Goal: Information Seeking & Learning: Learn about a topic

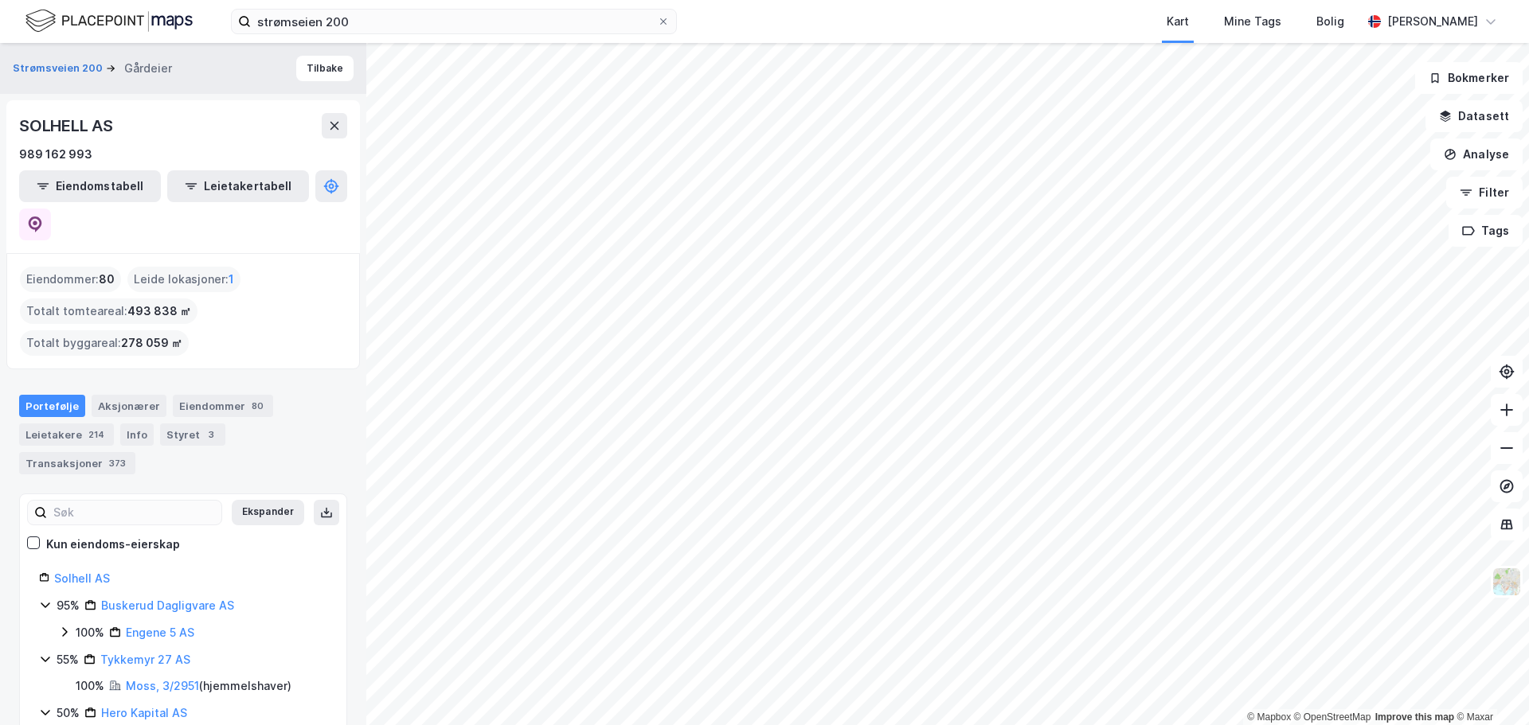
scroll to position [29, 0]
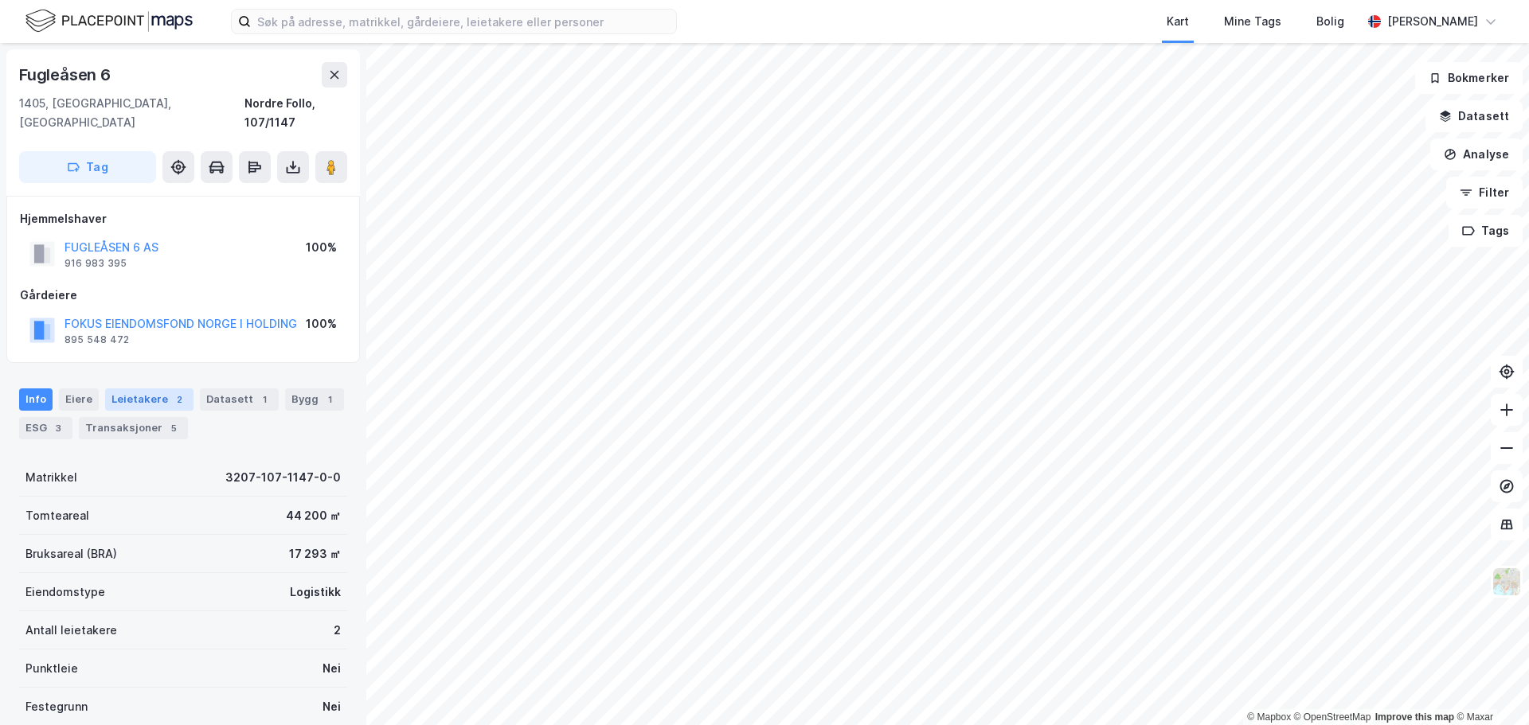
click at [115, 389] on div "Leietakere 2" at bounding box center [149, 400] width 88 height 22
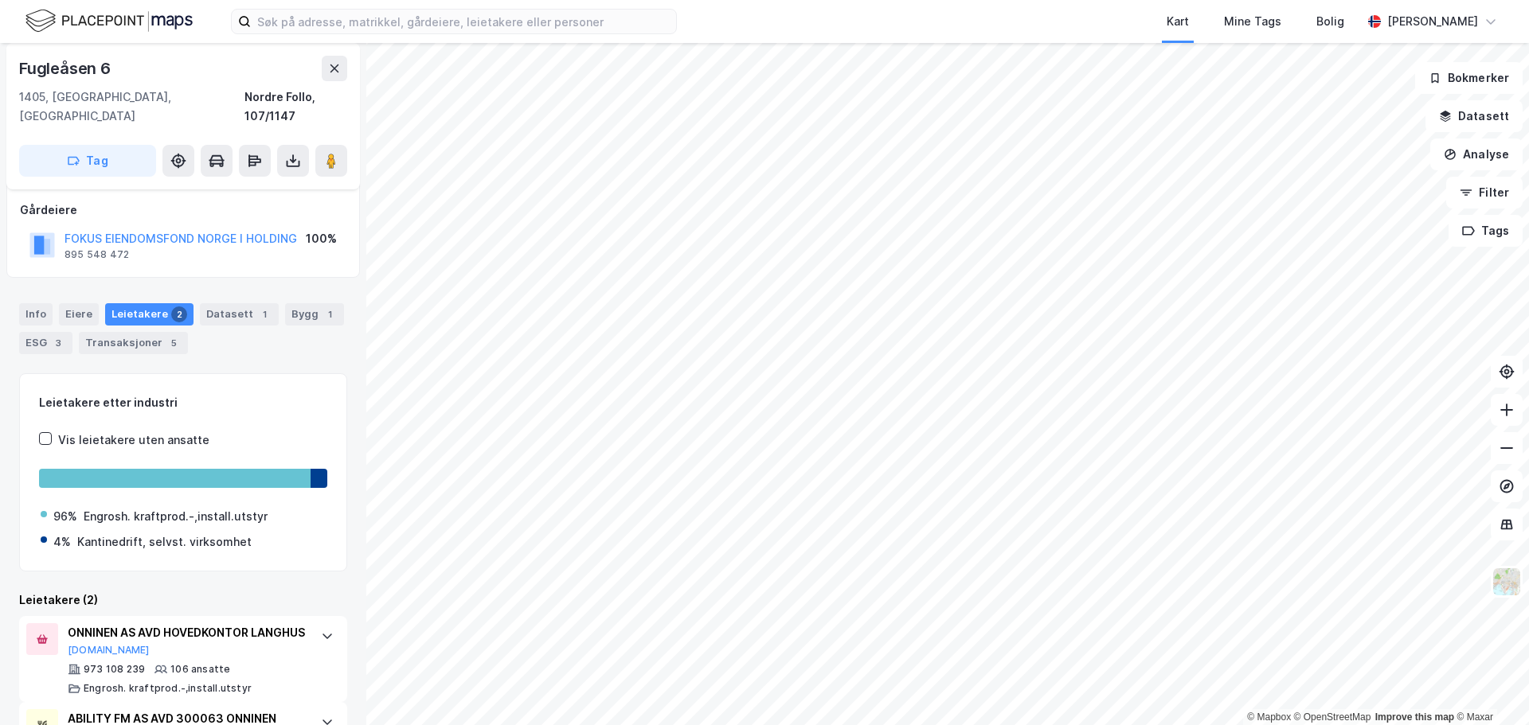
scroll to position [186, 0]
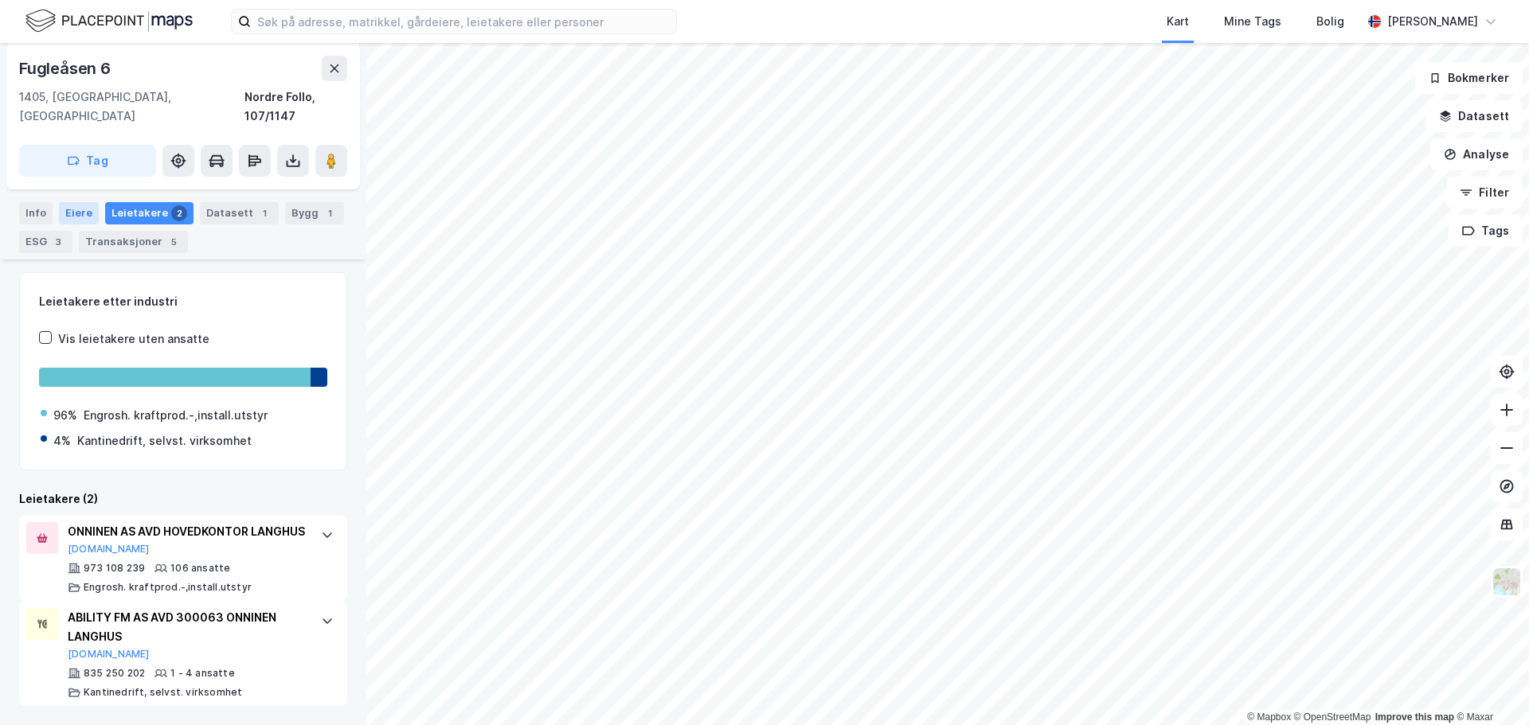
click at [87, 202] on div "Eiere" at bounding box center [79, 213] width 40 height 22
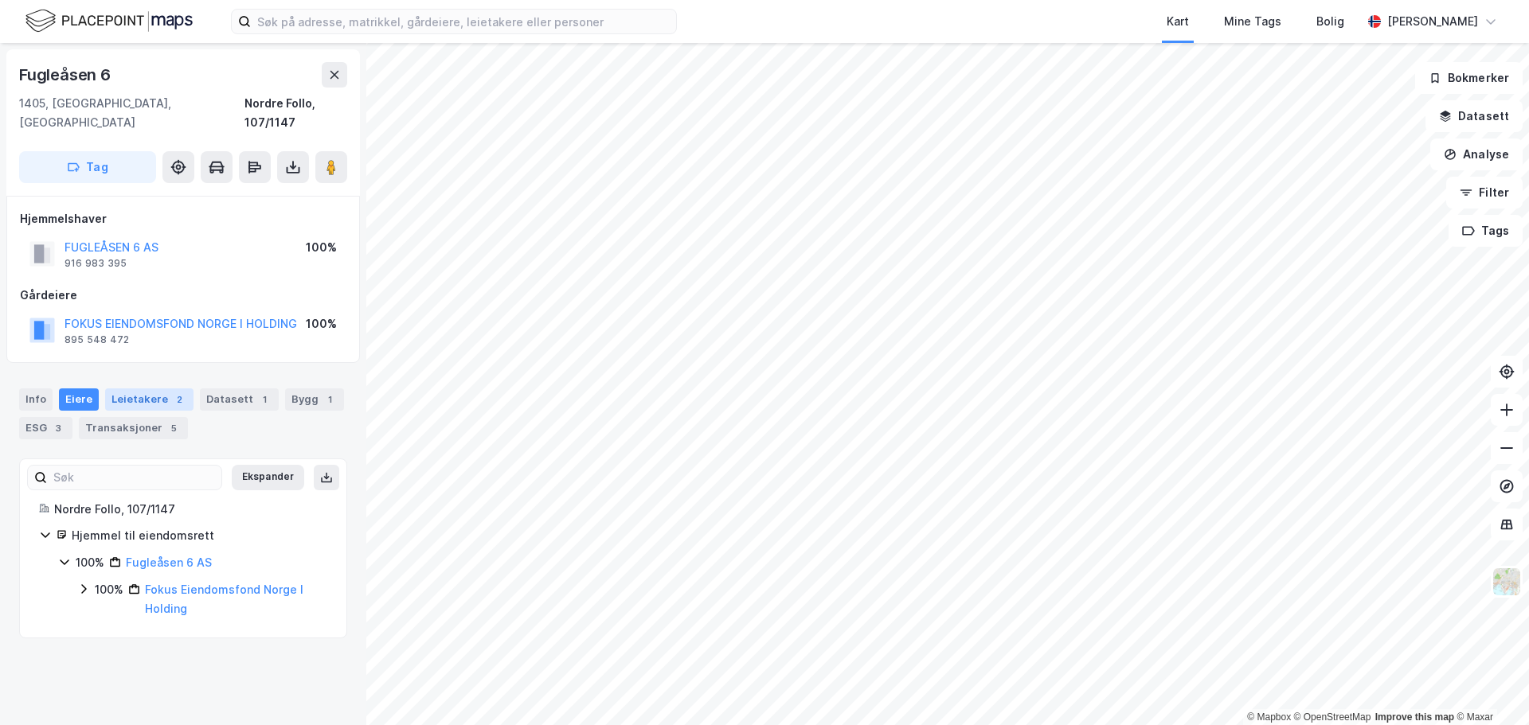
click at [139, 389] on div "Leietakere 2" at bounding box center [149, 400] width 88 height 22
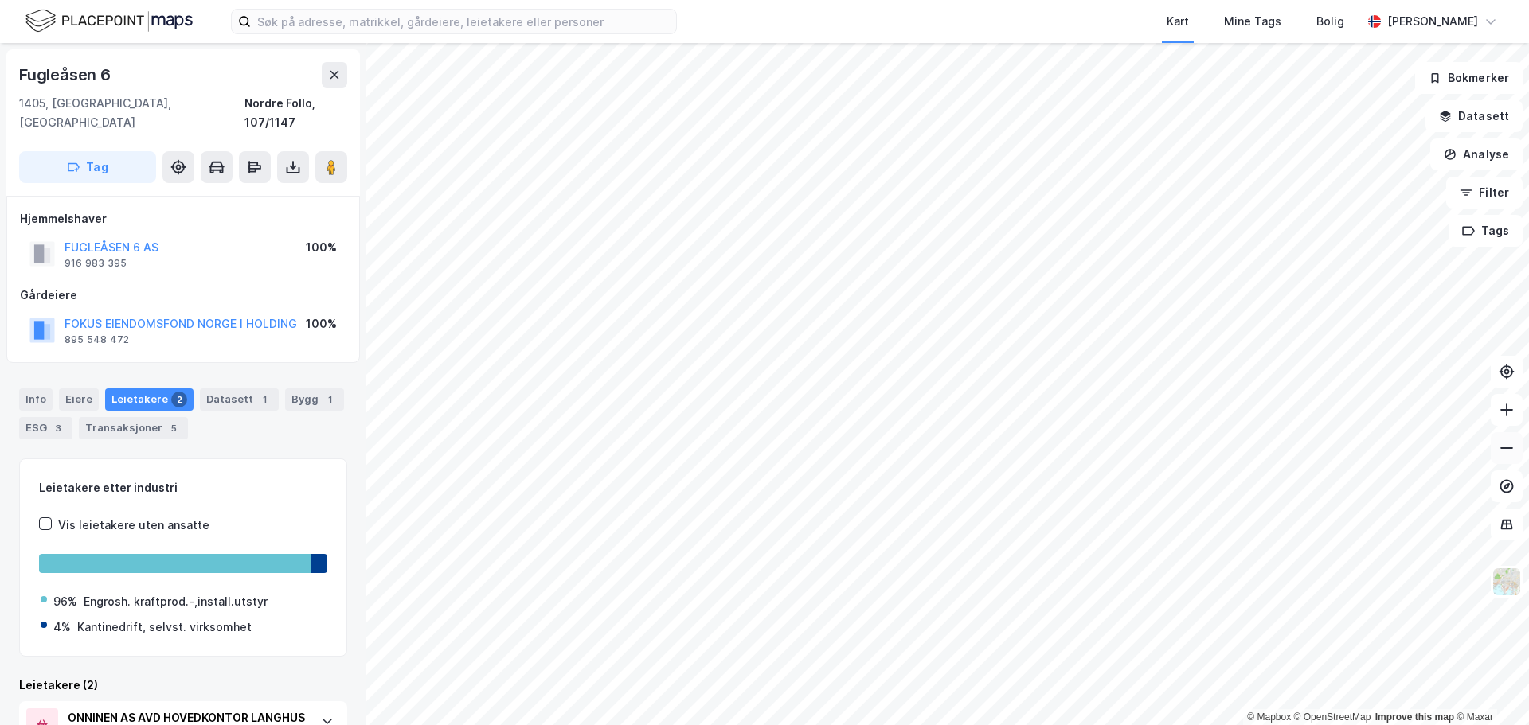
click at [1503, 455] on icon at bounding box center [1507, 448] width 16 height 16
click at [1511, 448] on icon at bounding box center [1506, 449] width 13 height 2
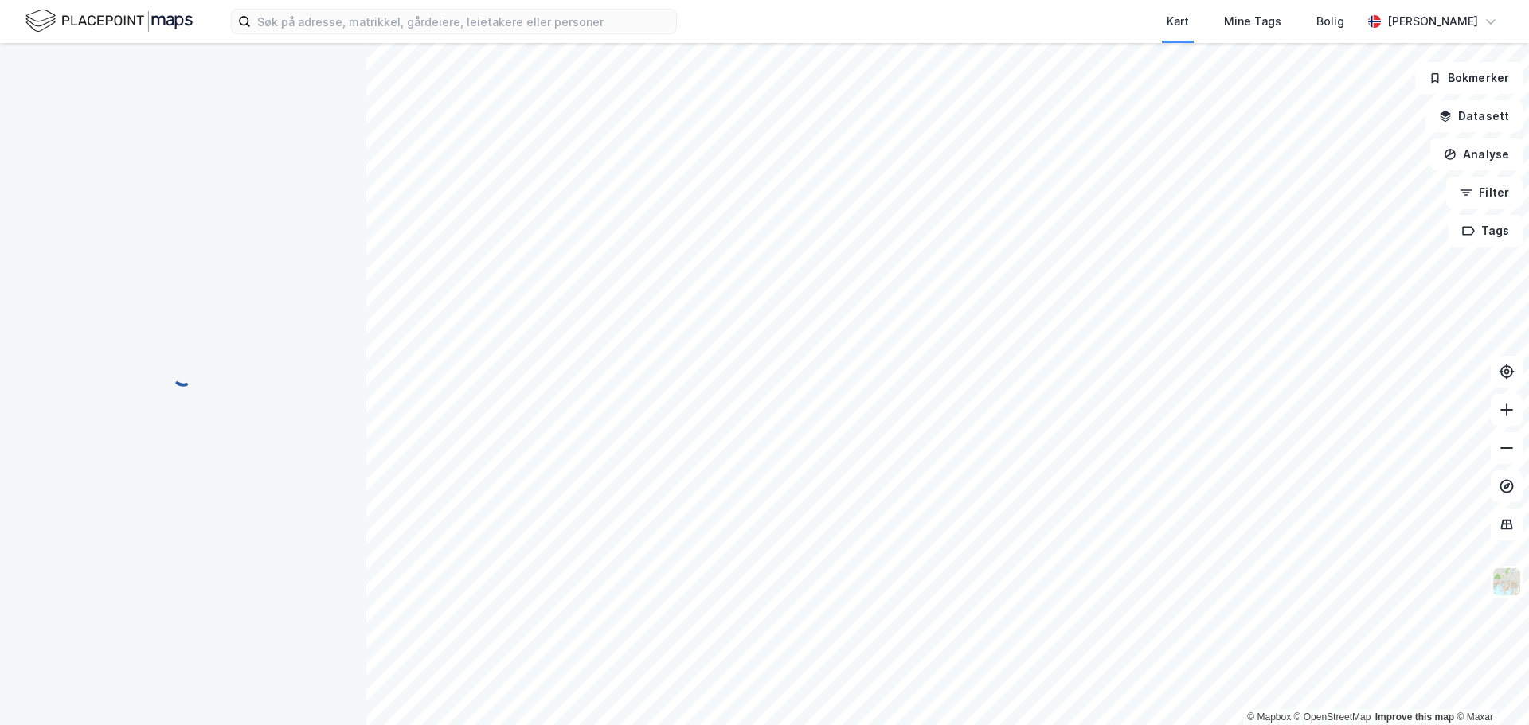
scroll to position [1, 0]
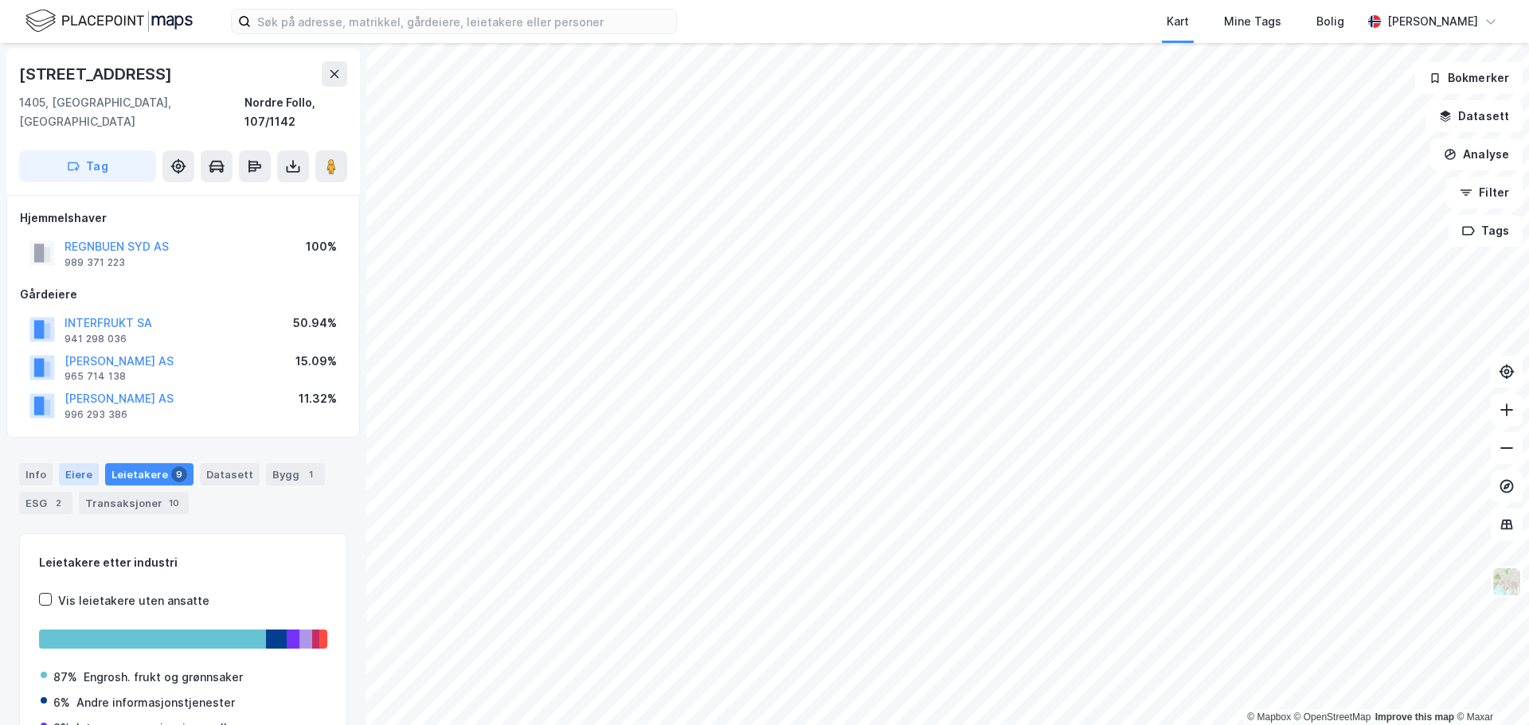
click at [92, 463] on div "Eiere" at bounding box center [79, 474] width 40 height 22
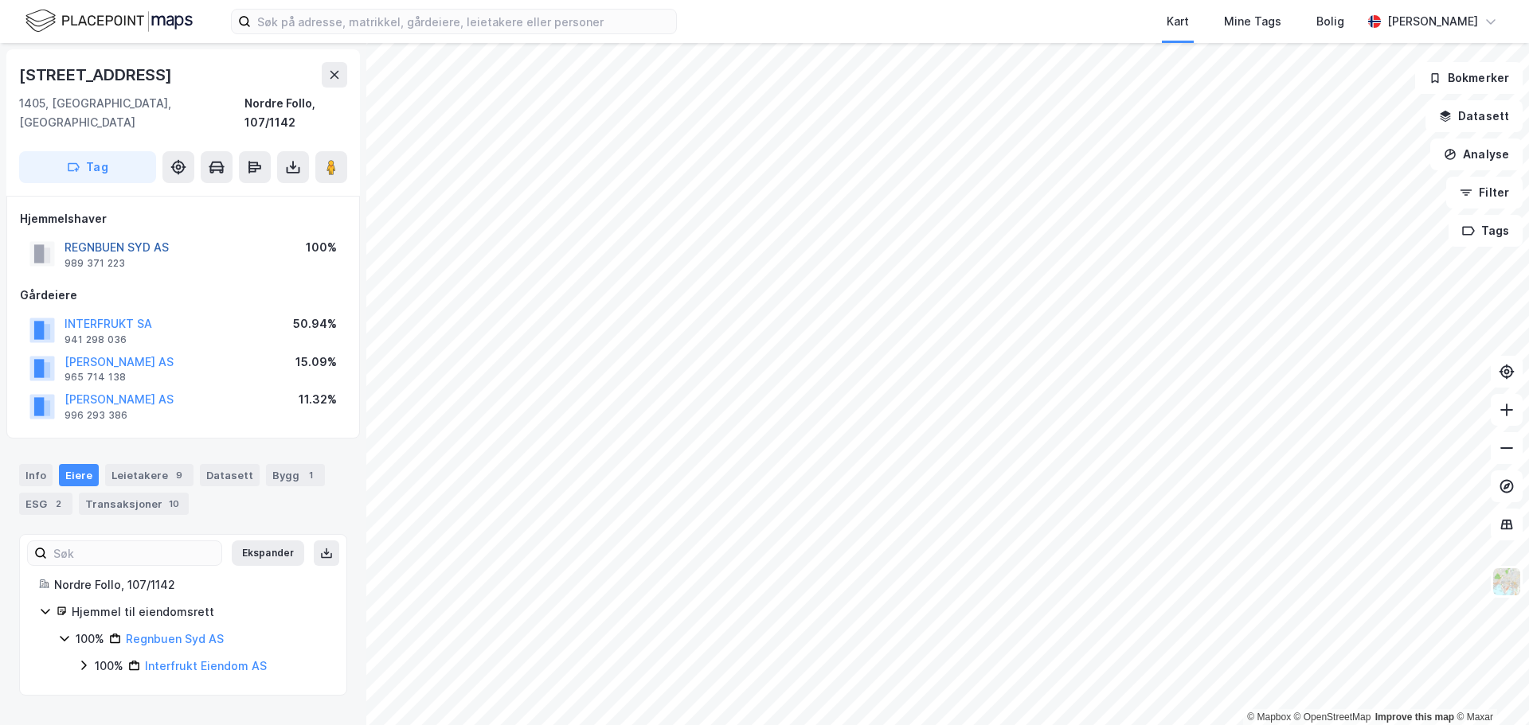
click at [0, 0] on button "REGNBUEN SYD AS" at bounding box center [0, 0] width 0 height 0
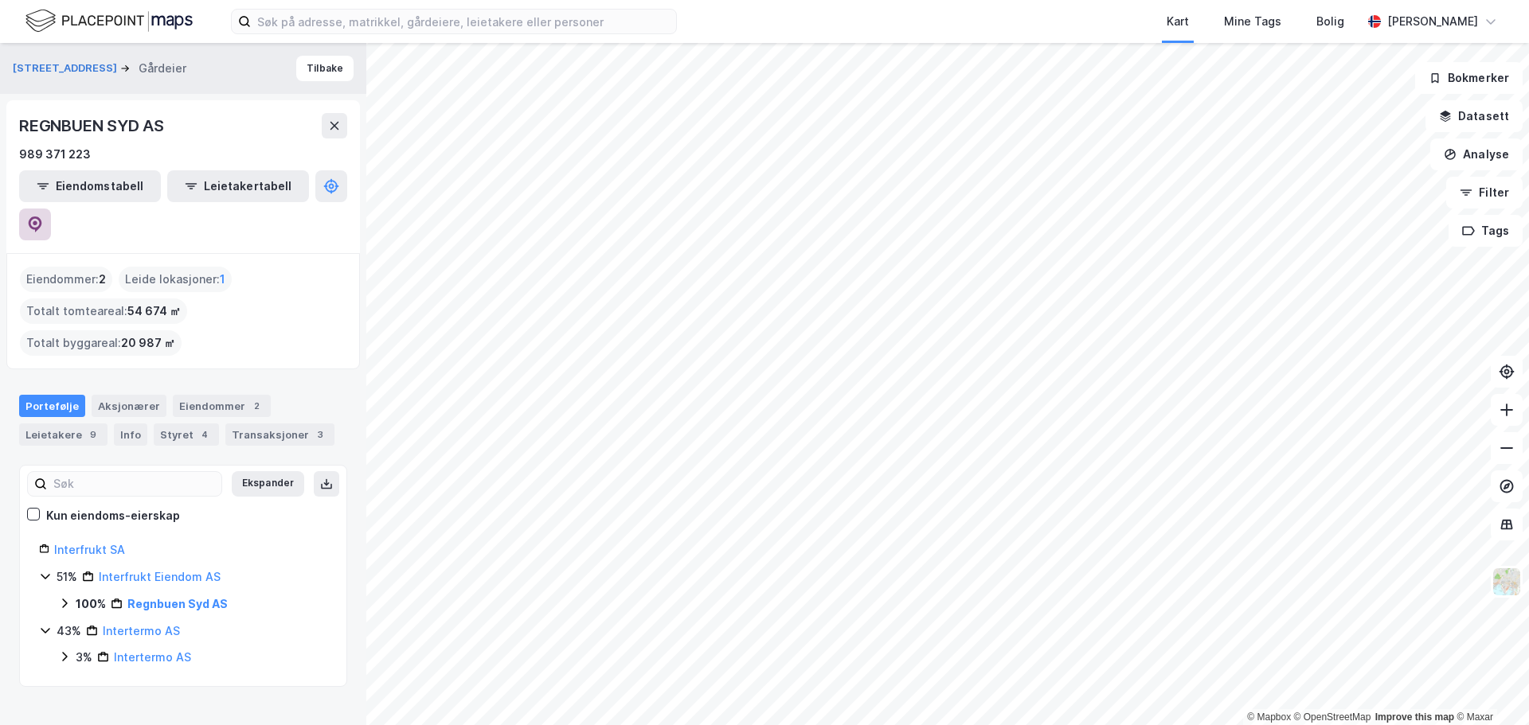
click at [43, 217] on icon at bounding box center [35, 225] width 16 height 16
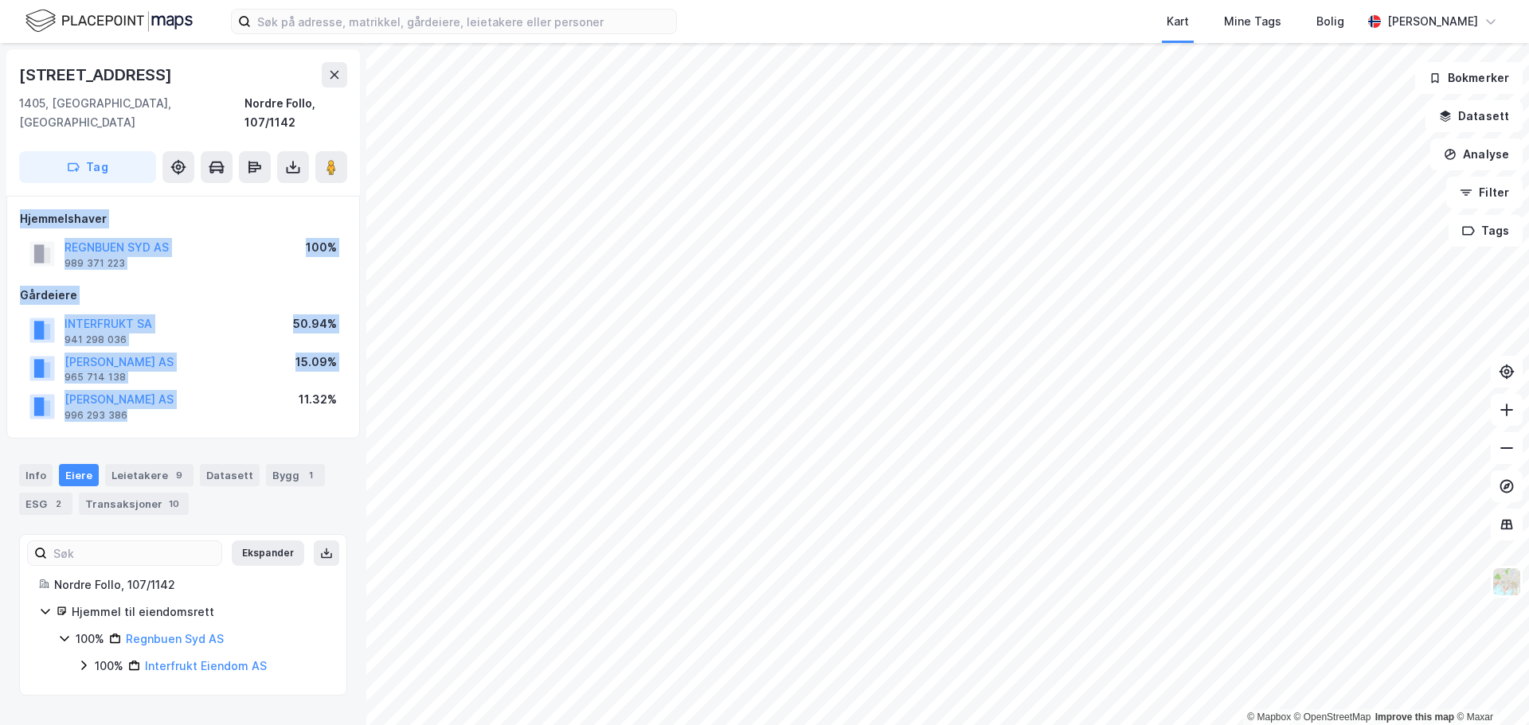
drag, startPoint x: 161, startPoint y: 396, endPoint x: 20, endPoint y: 191, distance: 248.5
click at [20, 209] on div "Hjemmelshaver REGNBUEN SYD AS 989 371 223 100% Gårdeiere INTERFRUKT SA 941 298 …" at bounding box center [183, 317] width 326 height 216
click at [20, 209] on div "Hjemmelshaver" at bounding box center [183, 218] width 326 height 19
drag, startPoint x: 20, startPoint y: 191, endPoint x: 341, endPoint y: 395, distance: 380.2
click at [341, 395] on div "Hjemmelshaver REGNBUEN SYD AS 989 371 223 100% Gårdeiere INTERFRUKT SA 941 298 …" at bounding box center [183, 317] width 326 height 216
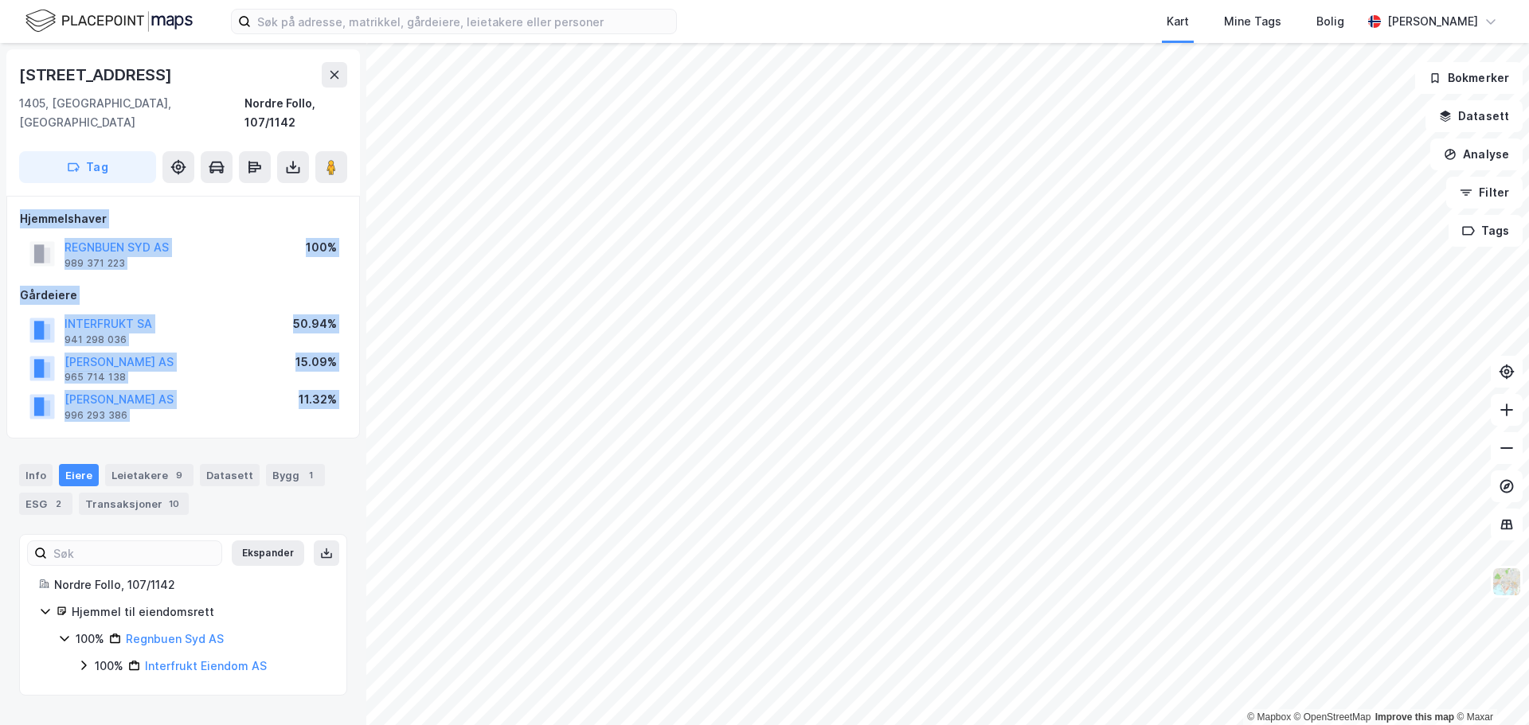
click at [341, 395] on div "J OLSEN AS 996 293 386 11.32%" at bounding box center [183, 406] width 326 height 38
drag, startPoint x: 341, startPoint y: 395, endPoint x: 41, endPoint y: 190, distance: 363.3
click at [41, 209] on div "Hjemmelshaver REGNBUEN SYD AS 989 371 223 100% Gårdeiere INTERFRUKT SA 941 298 …" at bounding box center [183, 317] width 326 height 216
click at [247, 387] on div "J OLSEN AS 996 293 386 11.32%" at bounding box center [183, 406] width 326 height 38
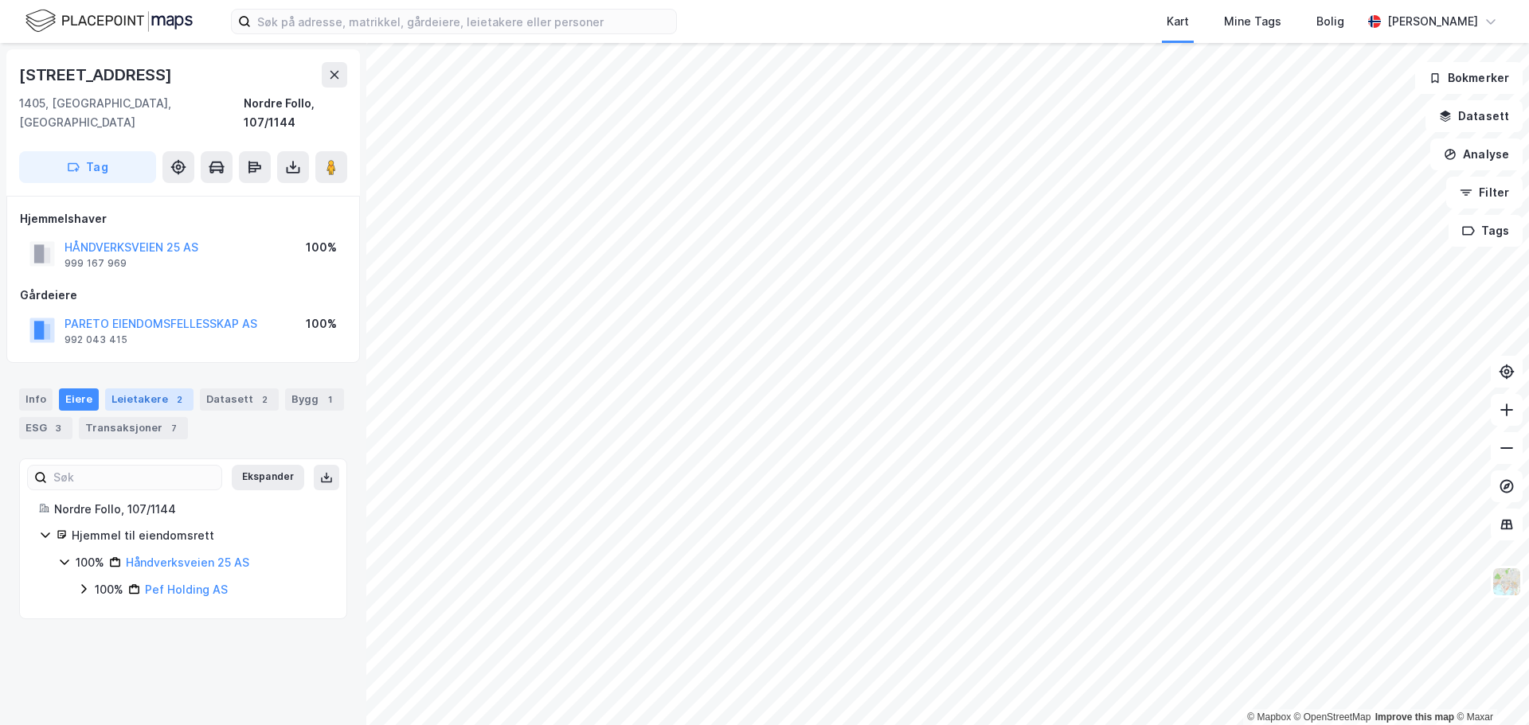
click at [157, 389] on div "Leietakere 2" at bounding box center [149, 400] width 88 height 22
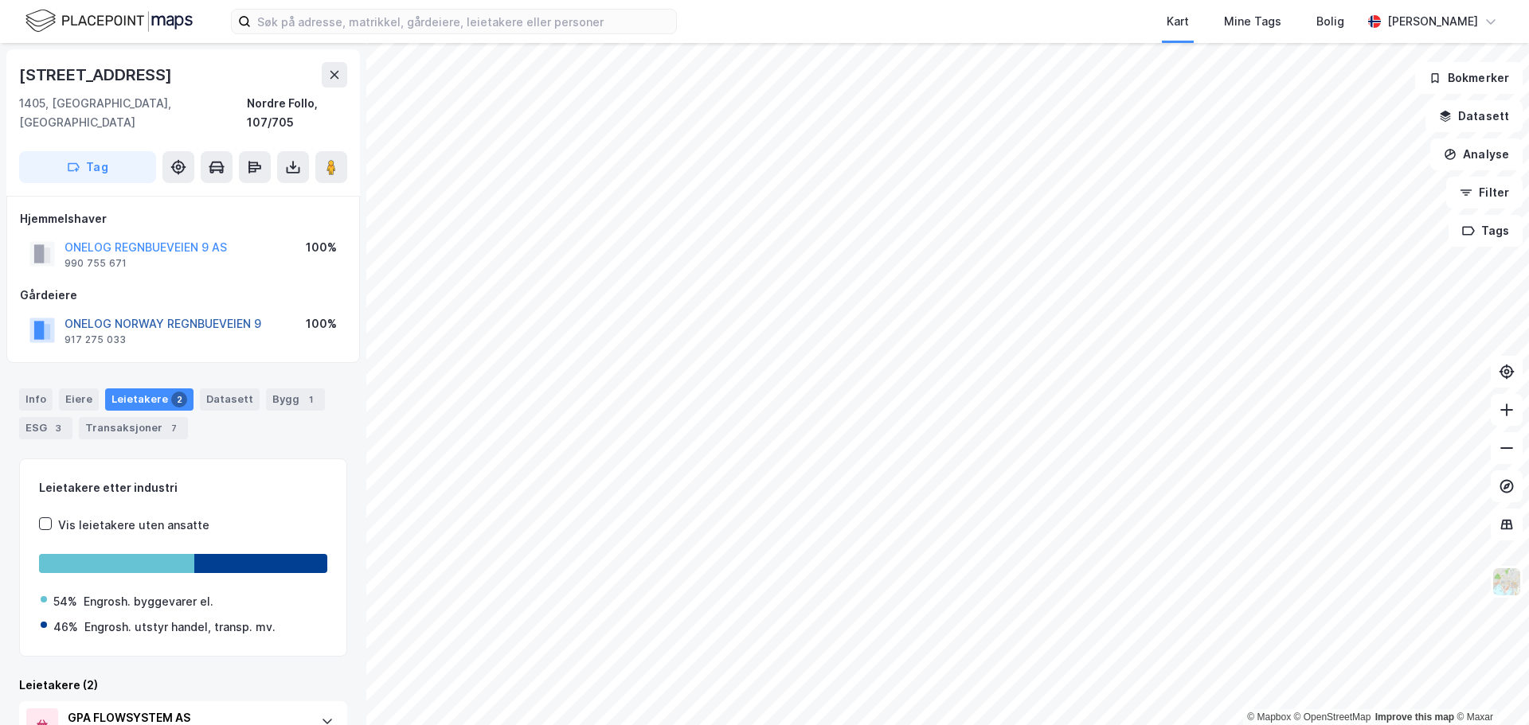
click at [0, 0] on button "ONELOG NORWAY REGNBUEVEIEN 9" at bounding box center [0, 0] width 0 height 0
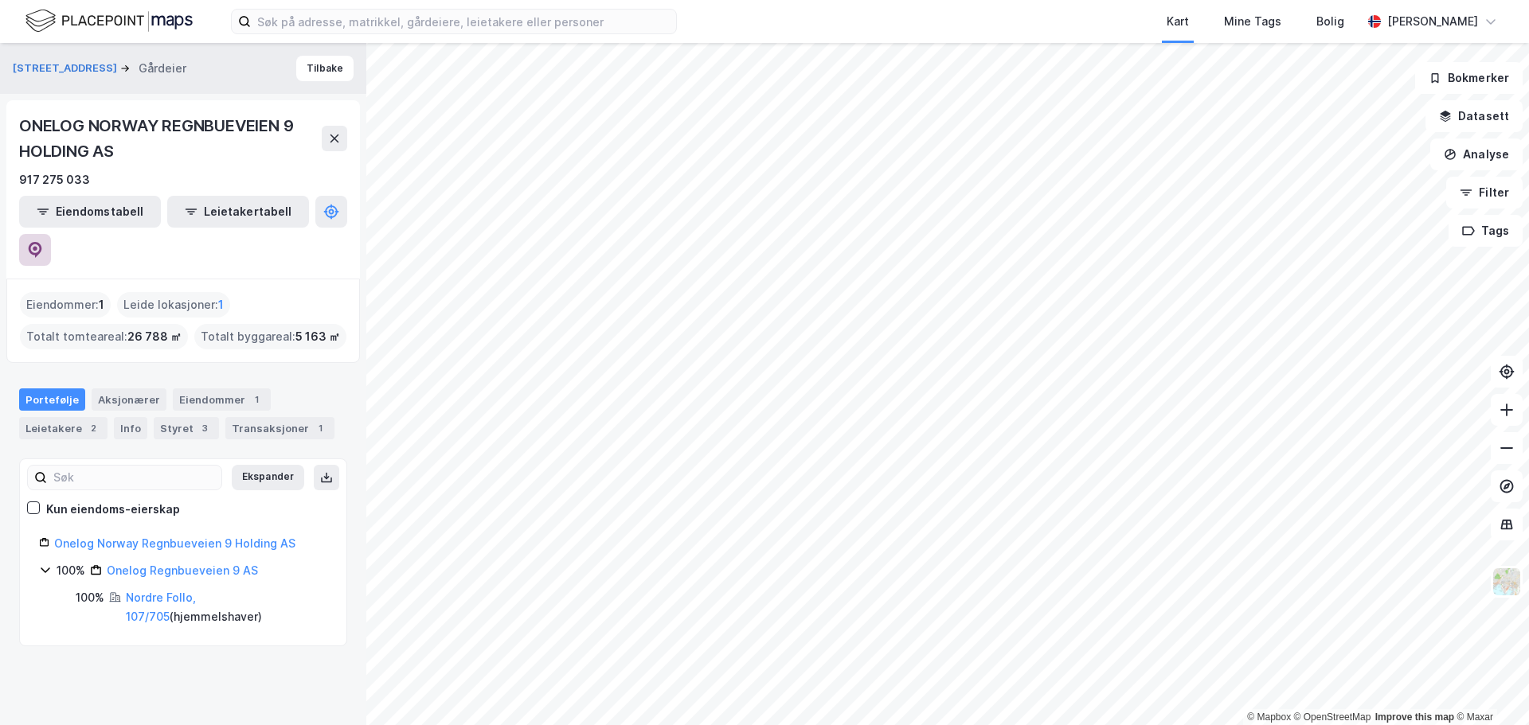
click at [43, 242] on icon at bounding box center [35, 250] width 16 height 16
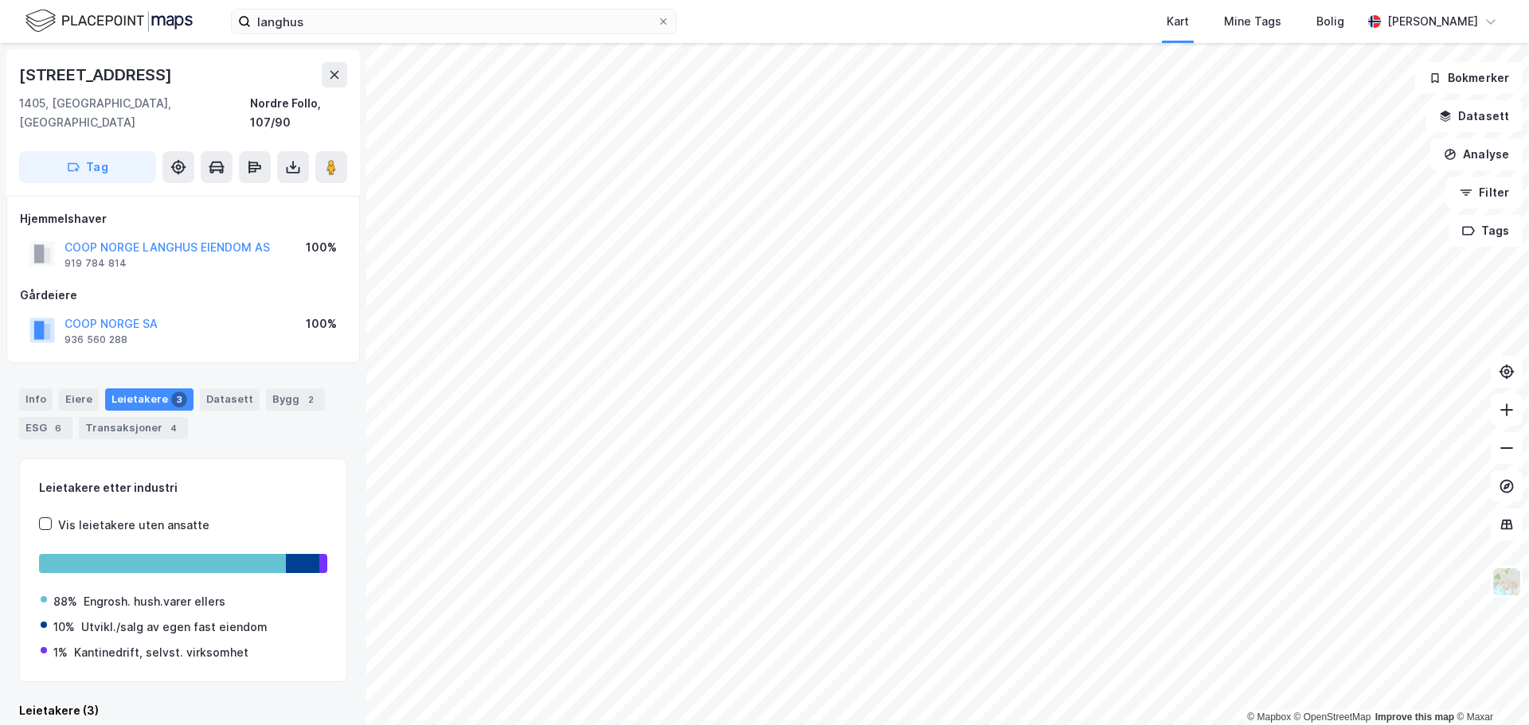
scroll to position [2, 0]
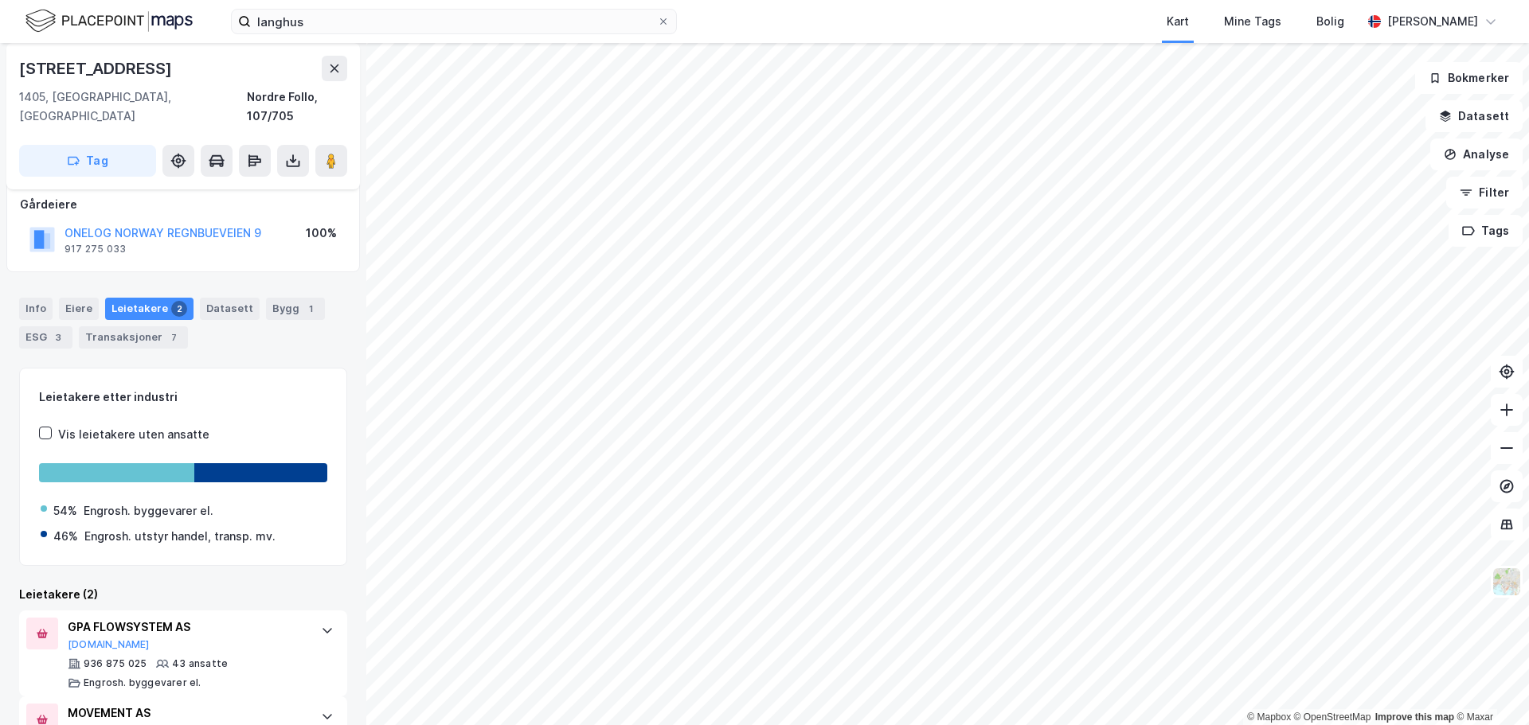
scroll to position [148, 0]
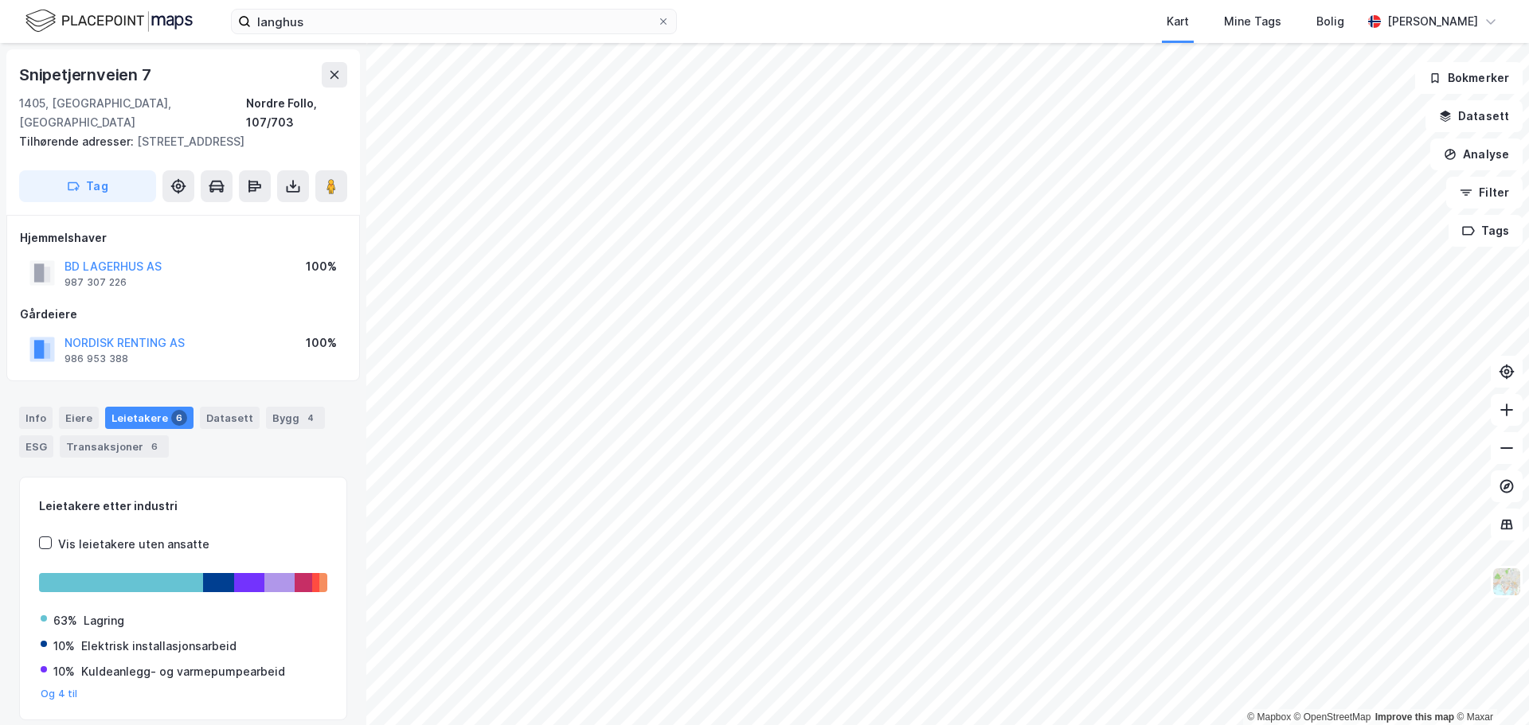
scroll to position [2, 0]
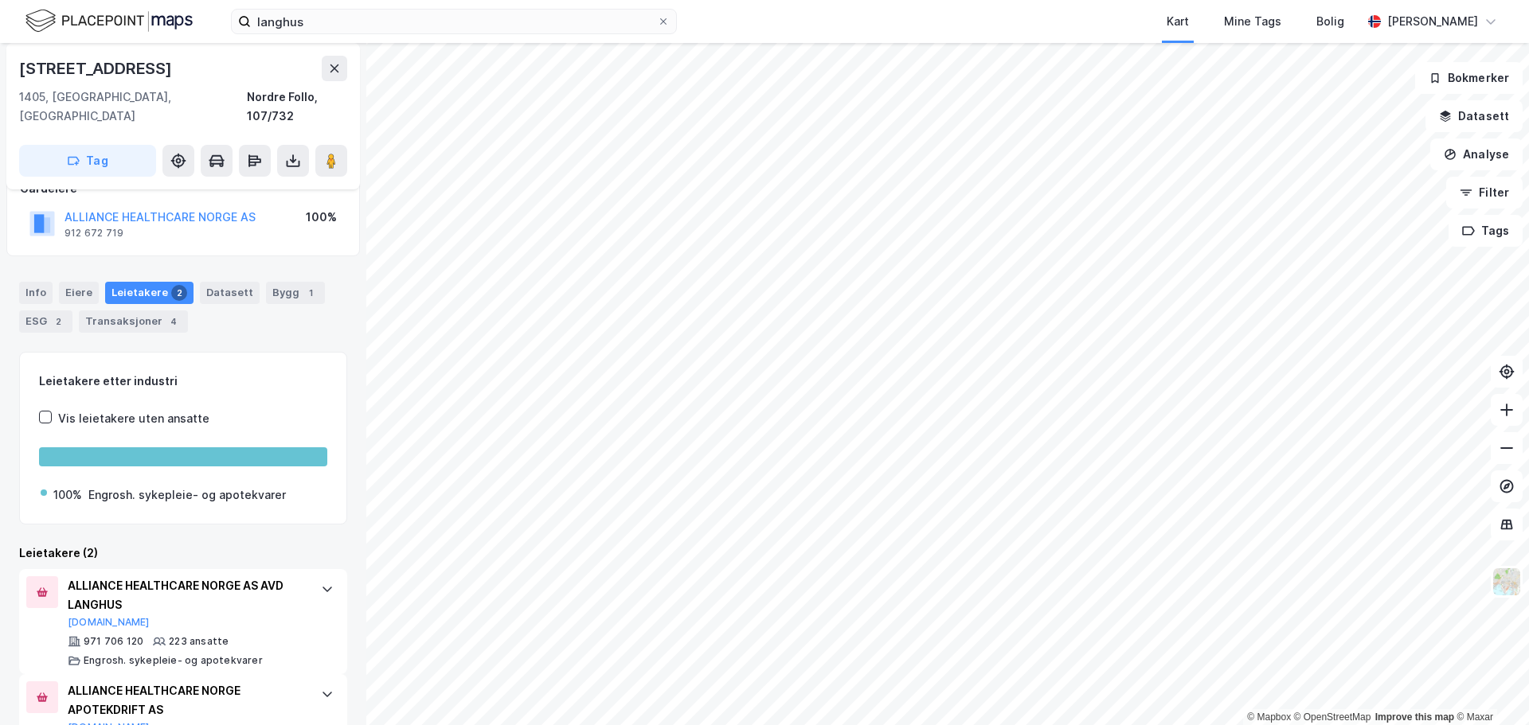
scroll to position [161, 0]
